Goal: Communication & Community: Connect with others

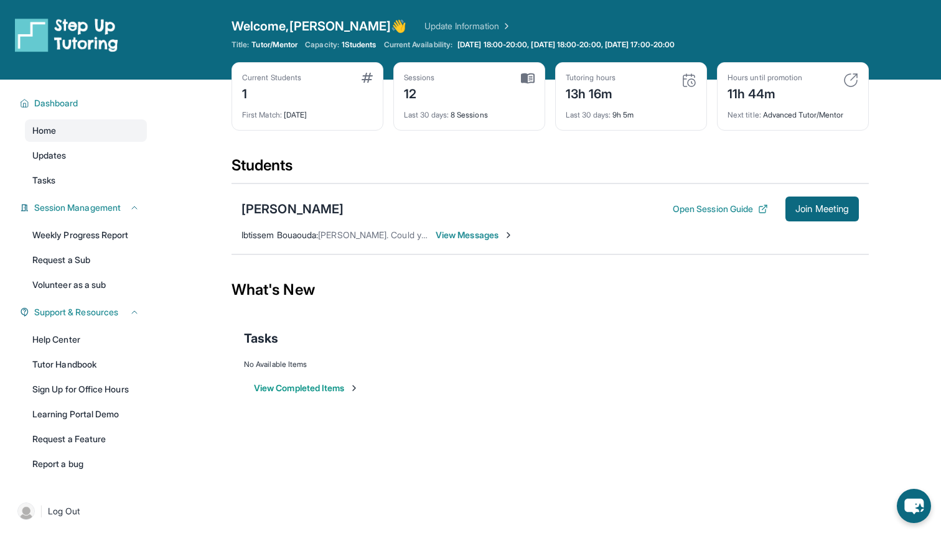
click at [488, 234] on span "View Messages" at bounding box center [474, 235] width 78 height 12
click at [505, 234] on span "View Messages" at bounding box center [474, 235] width 78 height 12
click at [452, 231] on span "View Messages" at bounding box center [474, 235] width 78 height 12
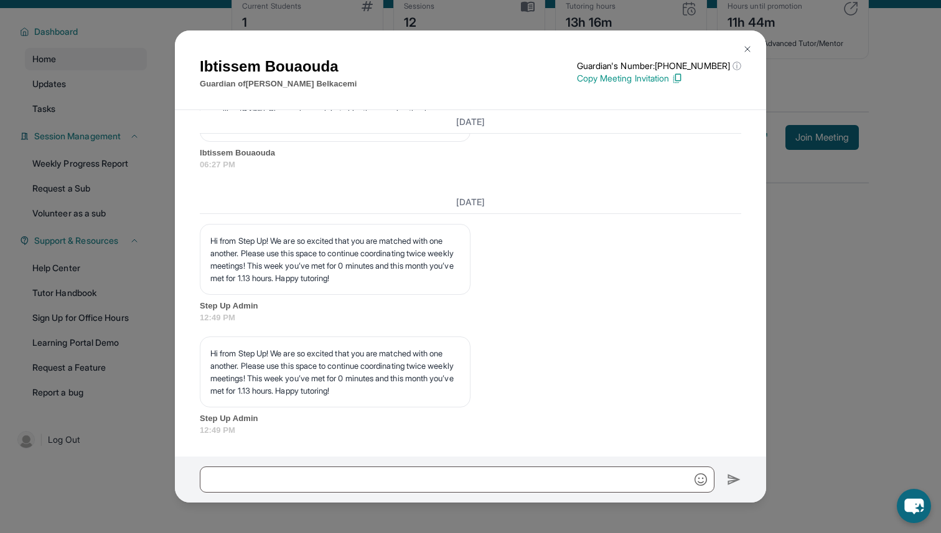
scroll to position [6469, 0]
click at [766, 300] on div "[PERSON_NAME] Guardian of [PERSON_NAME] Guardian's Number: [PHONE_NUMBER] ⓘ Thi…" at bounding box center [470, 266] width 941 height 533
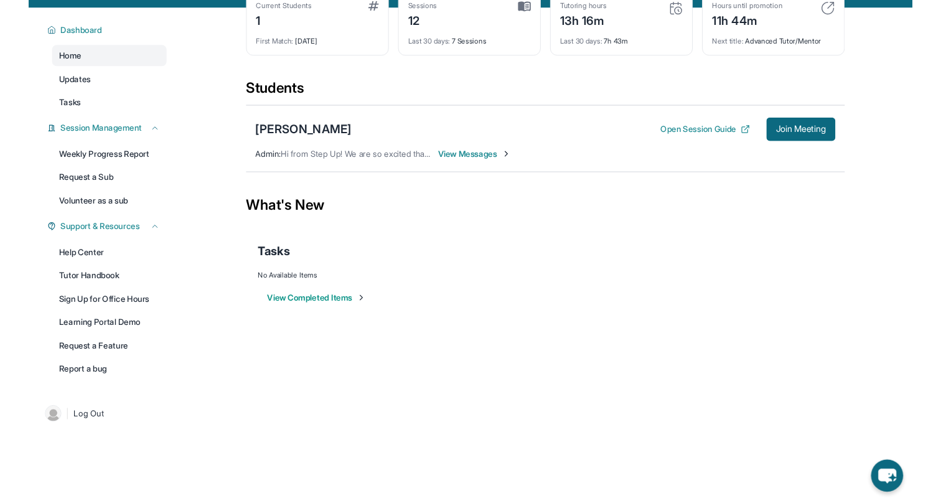
scroll to position [0, 0]
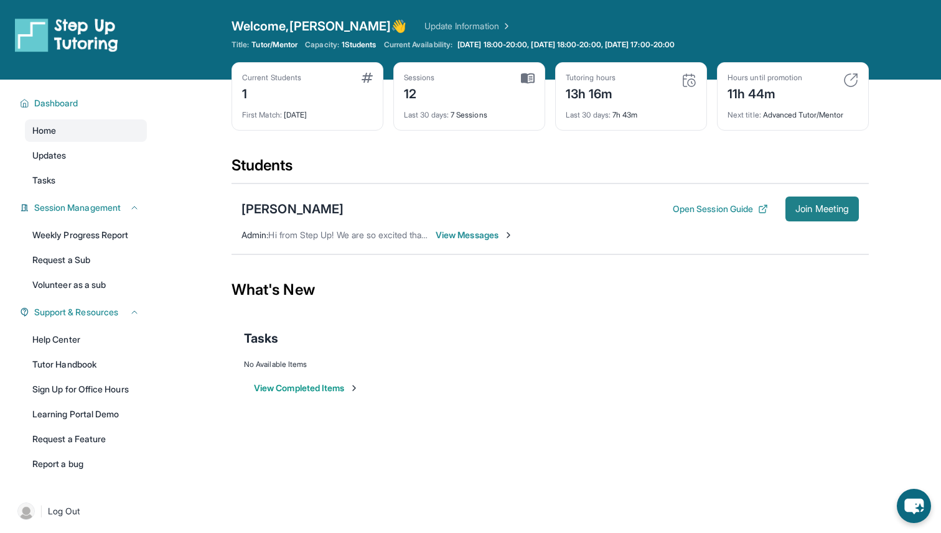
click at [804, 213] on span "Join Meeting" at bounding box center [821, 208] width 53 height 7
